Goal: Check status: Check status

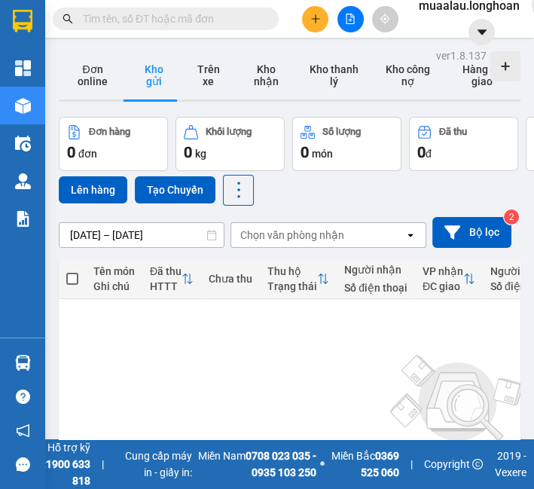
click at [187, 22] on input "text" at bounding box center [172, 19] width 178 height 17
paste input "HNVD0908250036"
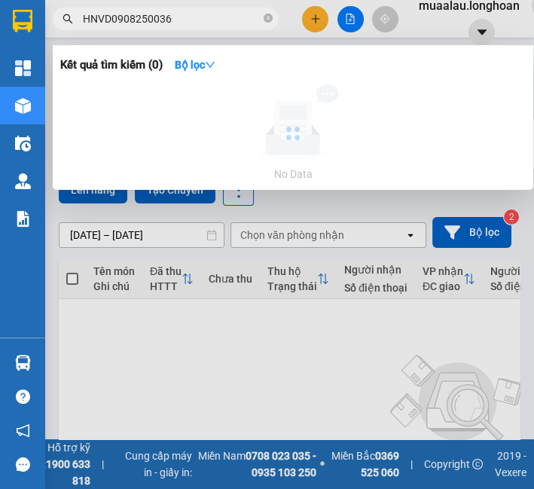
type input "HNVD0908250036"
click at [169, 138] on div at bounding box center [292, 133] width 465 height 98
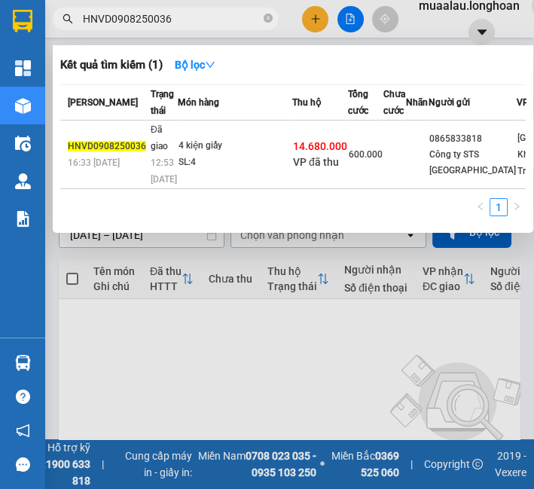
click at [169, 138] on td "Đã giao 12:53 - 11/08" at bounding box center [162, 154] width 31 height 69
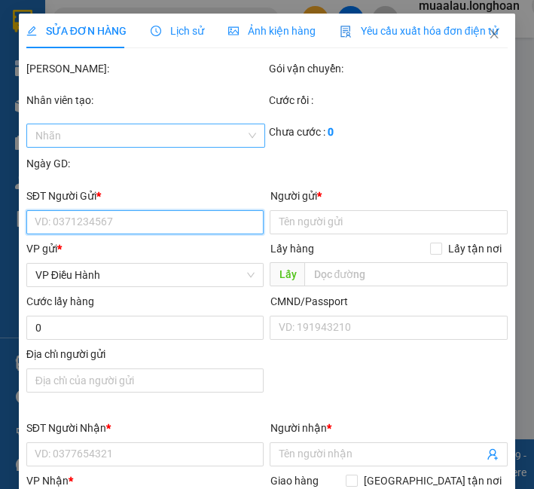
type input "0865833818"
type input "Công ty STS Việt Nam"
type input "0982739831"
type input "dương thuận côn"
type input "KCN xuân lộc- đồng nai- QL1A"
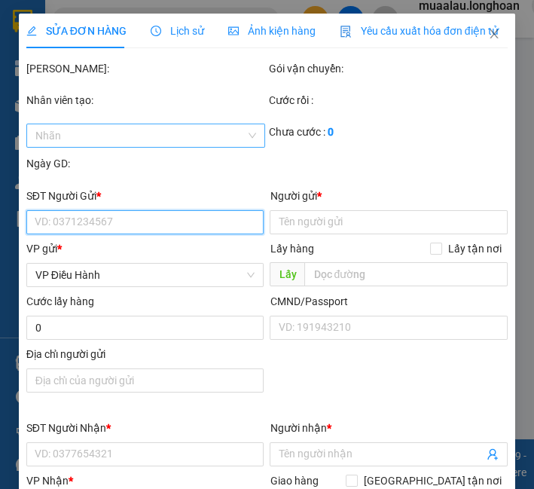
checkbox input "true"
type input "14.680.000"
type input "30.000"
type input "600.000"
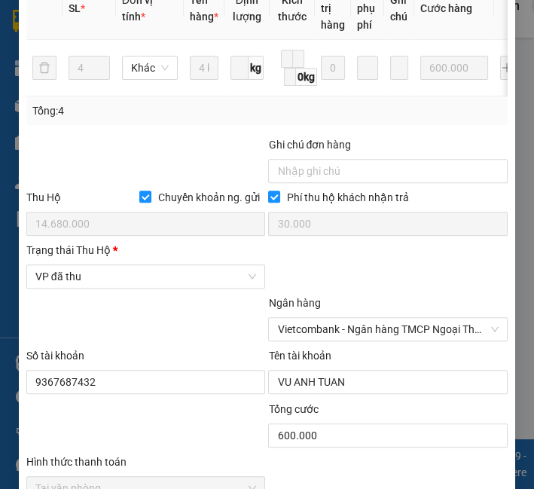
scroll to position [701, 0]
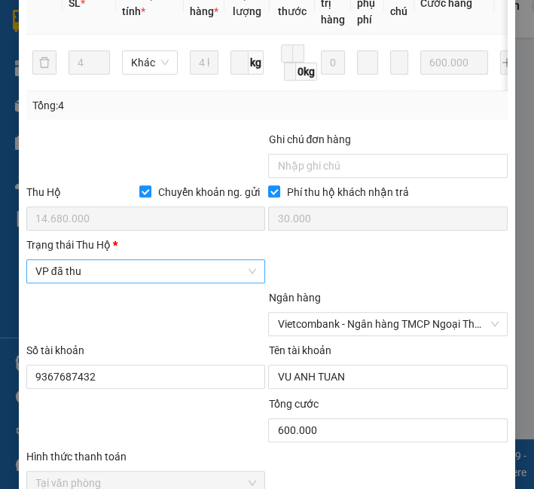
click at [132, 267] on span "VP đã thu" at bounding box center [145, 271] width 221 height 23
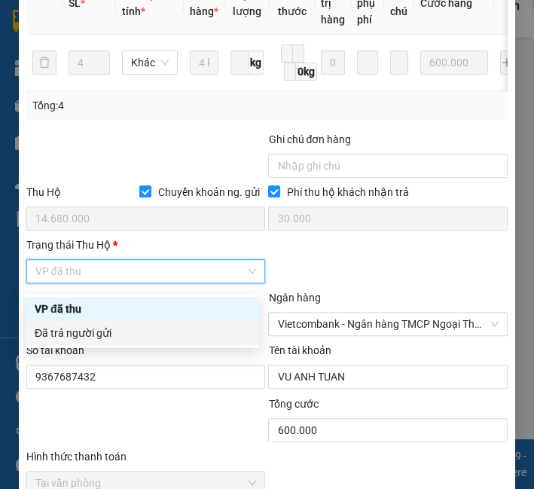
click at [114, 330] on div "Đã trả người gửi" at bounding box center [142, 332] width 215 height 17
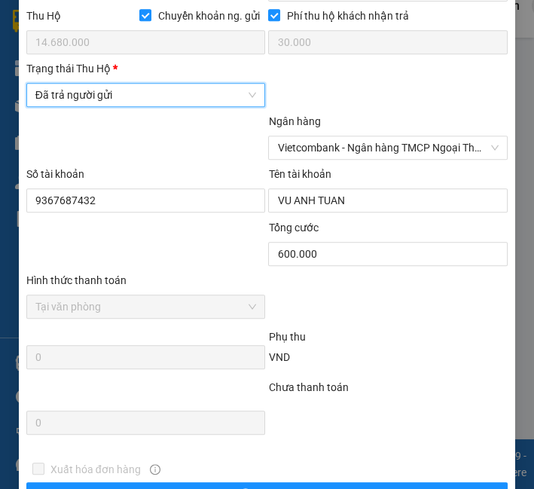
scroll to position [999, 0]
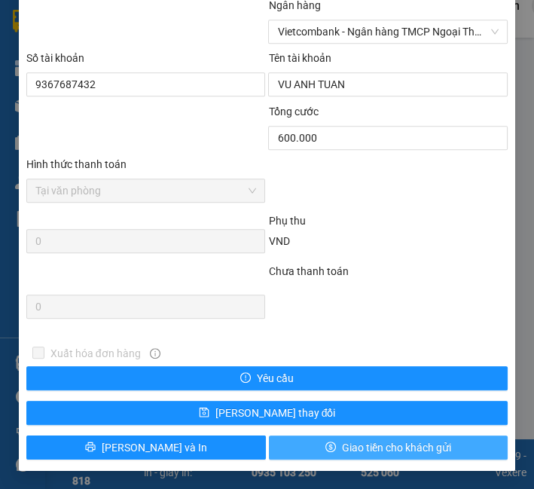
click at [325, 444] on icon "dollar" at bounding box center [330, 446] width 11 height 11
